Goal: Task Accomplishment & Management: Manage account settings

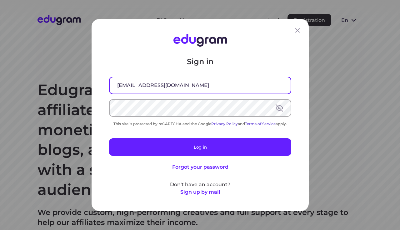
type input "avrshnmxm@gmail.com"
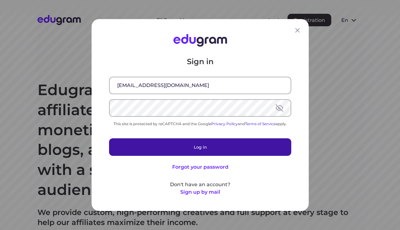
click at [171, 141] on button "Log in" at bounding box center [200, 146] width 182 height 17
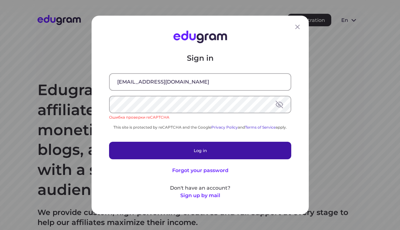
click at [186, 150] on button "Log in" at bounding box center [200, 149] width 182 height 17
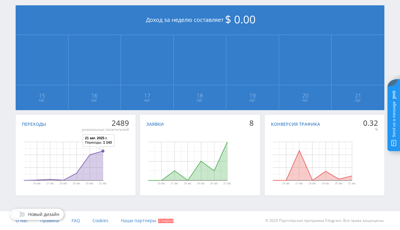
scroll to position [9, 0]
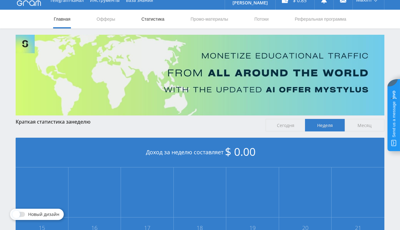
click at [151, 15] on link "Статистика" at bounding box center [153, 19] width 24 height 19
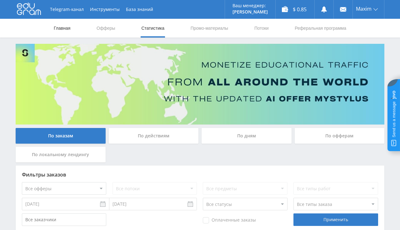
click at [61, 26] on link "Главная" at bounding box center [62, 28] width 18 height 19
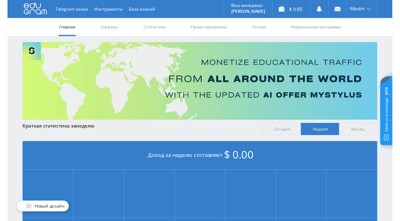
scroll to position [141, 0]
